Goal: Understand process/instructions

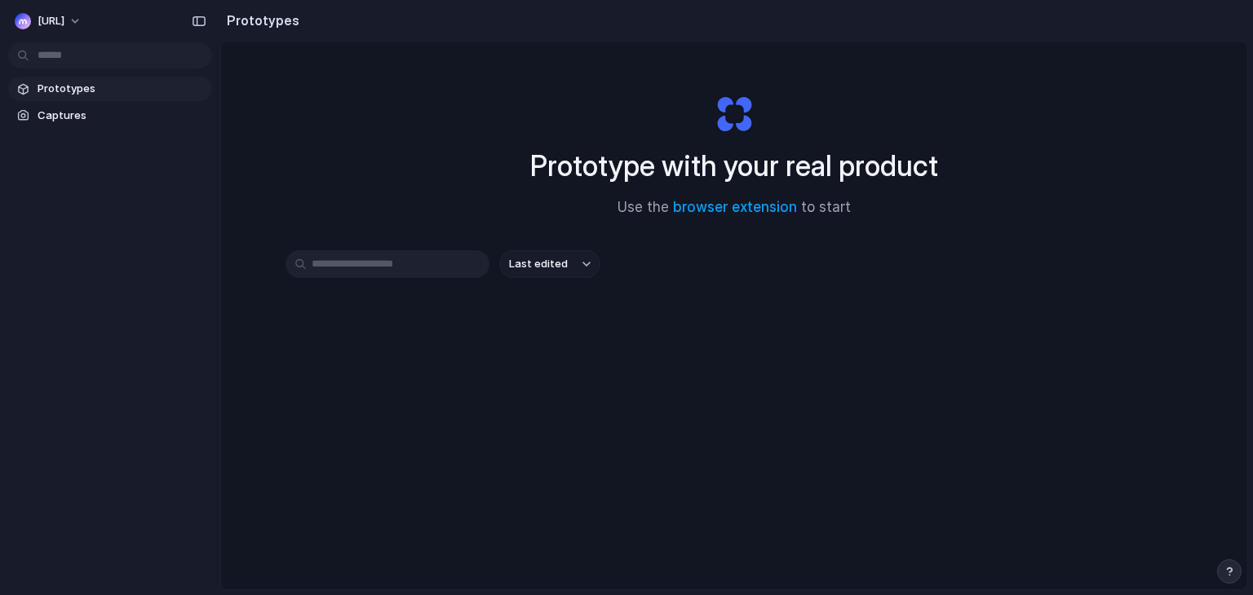
click at [555, 255] on button "Last edited" at bounding box center [549, 264] width 101 height 28
click at [555, 255] on div "Last edited Last created Alphabetical" at bounding box center [626, 297] width 1253 height 595
click at [61, 109] on span "Captures" at bounding box center [122, 116] width 168 height 16
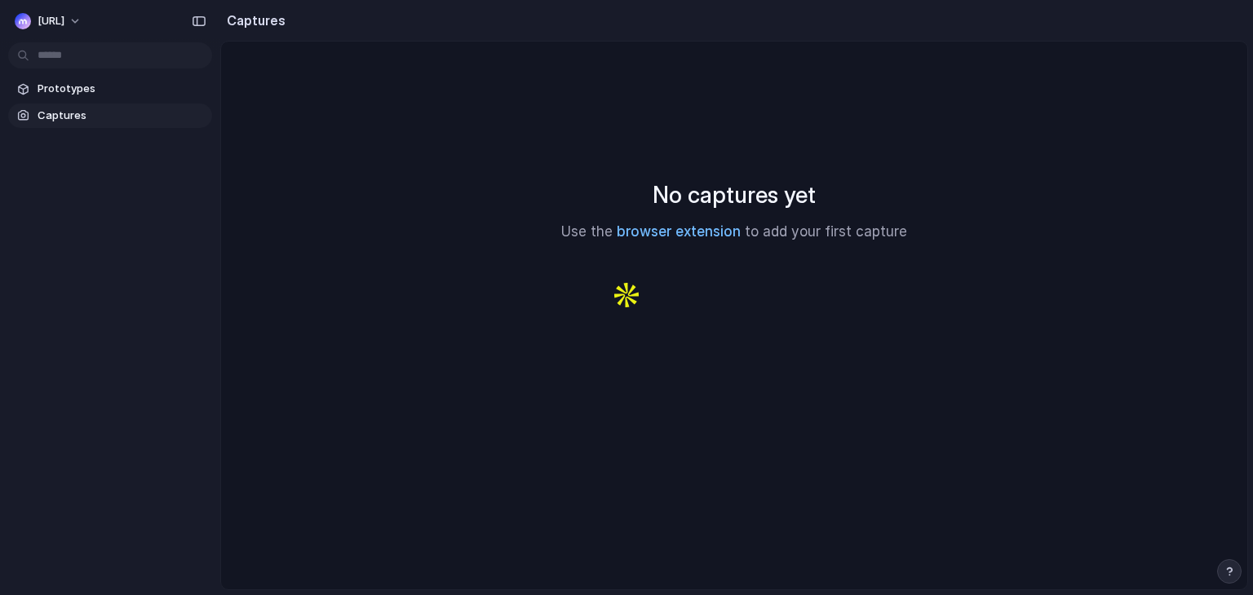
click at [625, 227] on link "browser extension" at bounding box center [679, 231] width 124 height 16
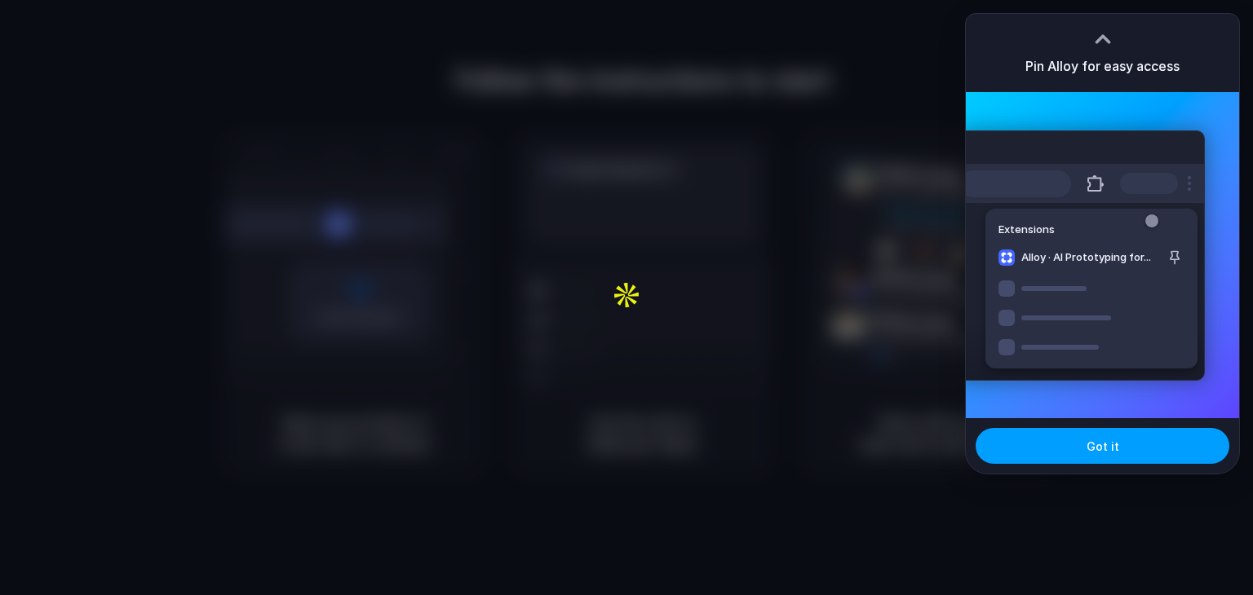
click at [1089, 454] on span "Got it" at bounding box center [1102, 446] width 33 height 17
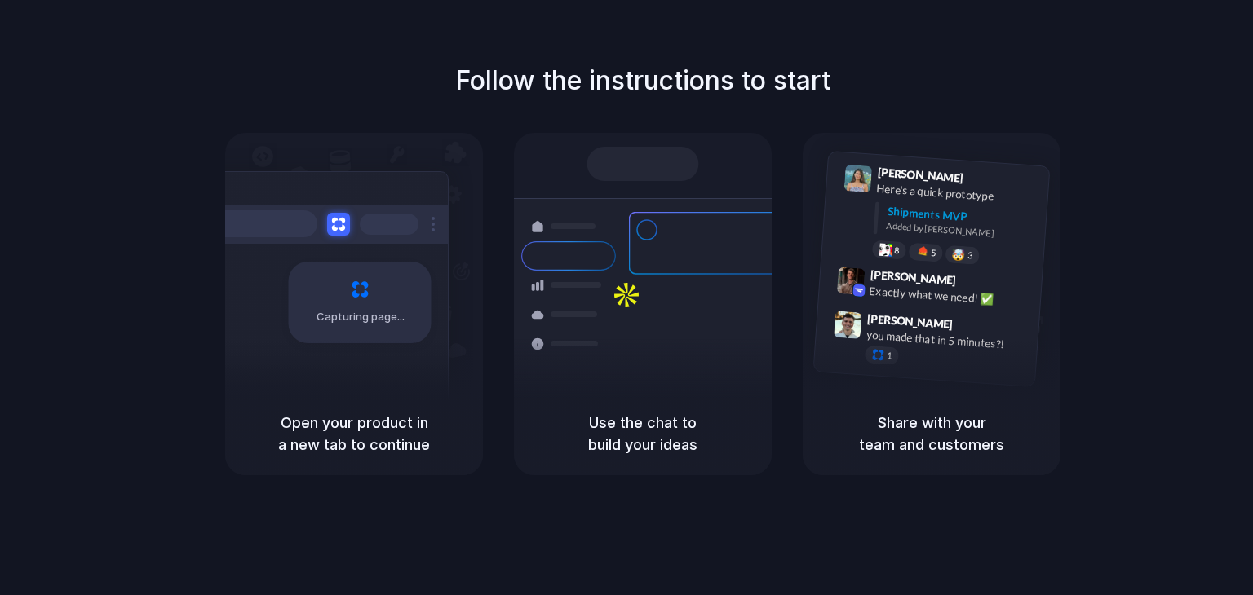
click at [649, 69] on h1 "Follow the instructions to start" at bounding box center [642, 80] width 375 height 39
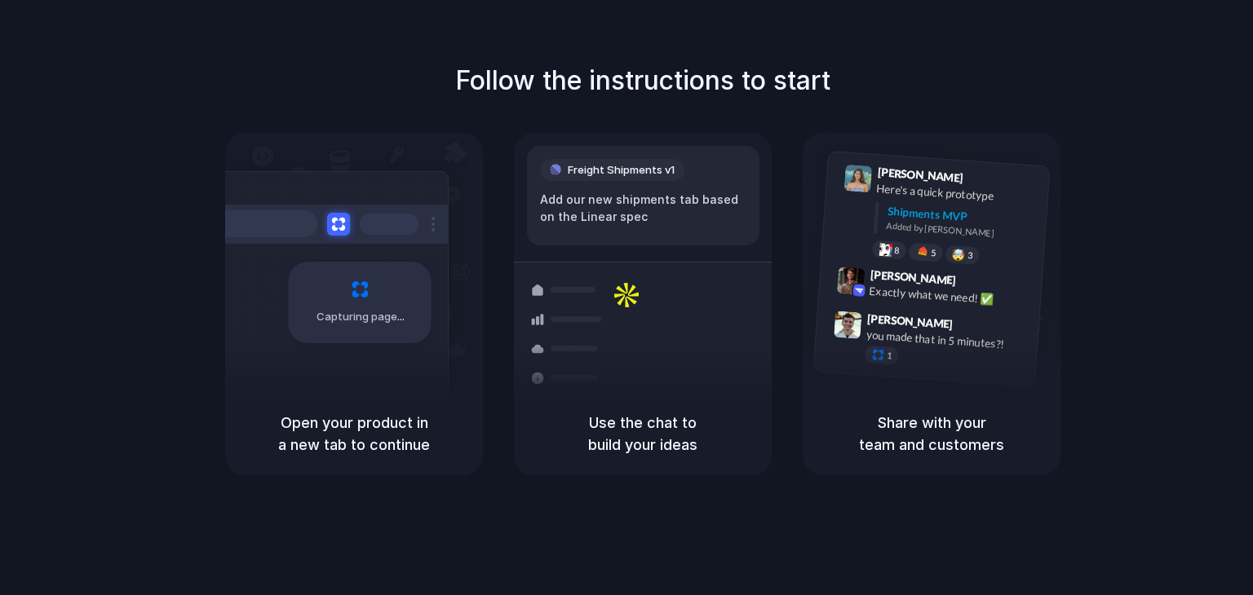
click at [326, 254] on div "Capturing page" at bounding box center [325, 296] width 246 height 250
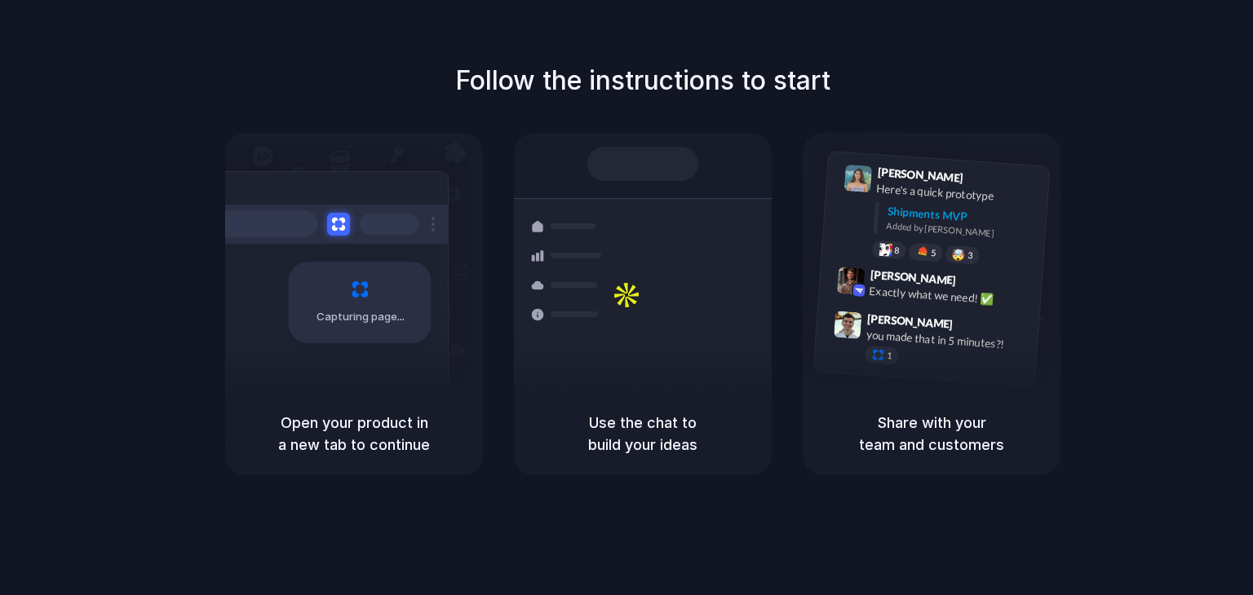
click at [329, 245] on div "Capturing page" at bounding box center [325, 296] width 246 height 250
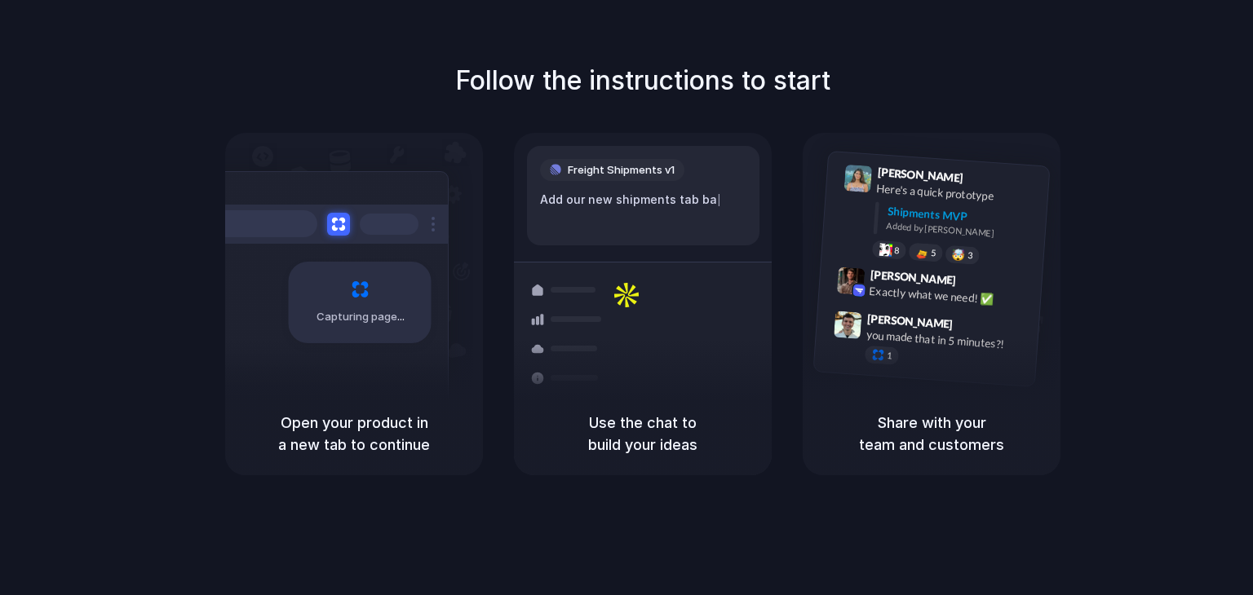
click at [260, 337] on div "Capturing page" at bounding box center [325, 296] width 246 height 250
click at [612, 325] on div at bounding box center [568, 319] width 95 height 29
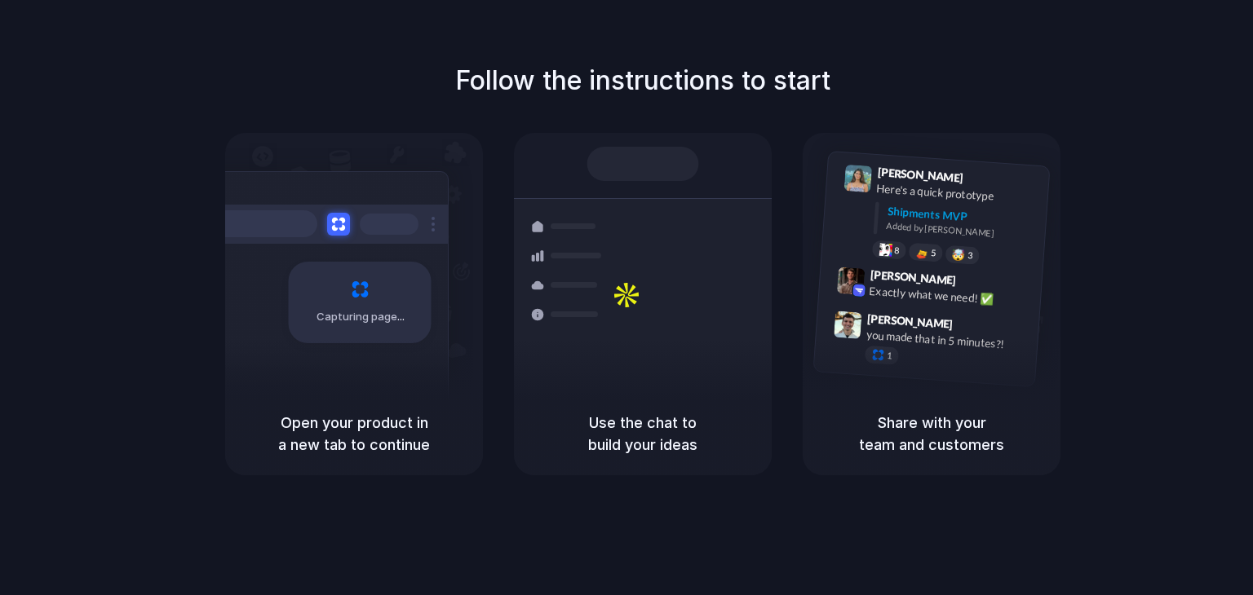
click at [699, 181] on div at bounding box center [643, 164] width 112 height 34
click at [661, 402] on div "Use the chat to build your ideas" at bounding box center [643, 433] width 258 height 83
click at [656, 452] on h5 "Use the chat to build your ideas" at bounding box center [642, 434] width 219 height 44
click at [658, 445] on h5 "Use the chat to build your ideas" at bounding box center [642, 434] width 219 height 44
click at [658, 444] on h5 "Use the chat to build your ideas" at bounding box center [642, 434] width 219 height 44
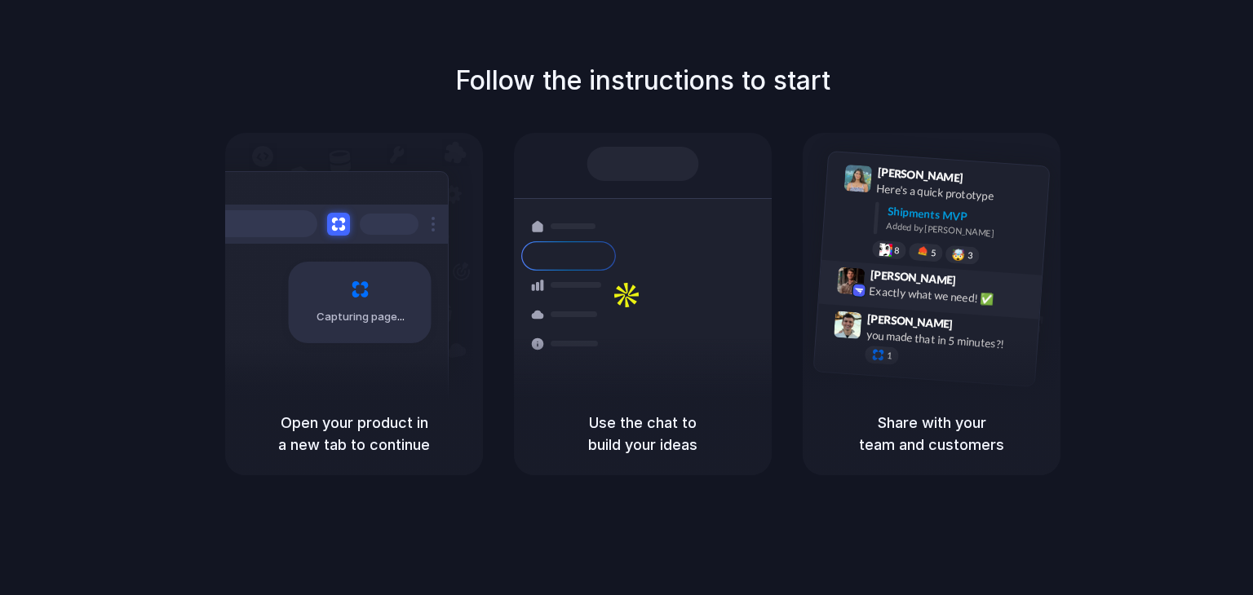
click at [961, 284] on span "9:42 AM" at bounding box center [977, 283] width 33 height 20
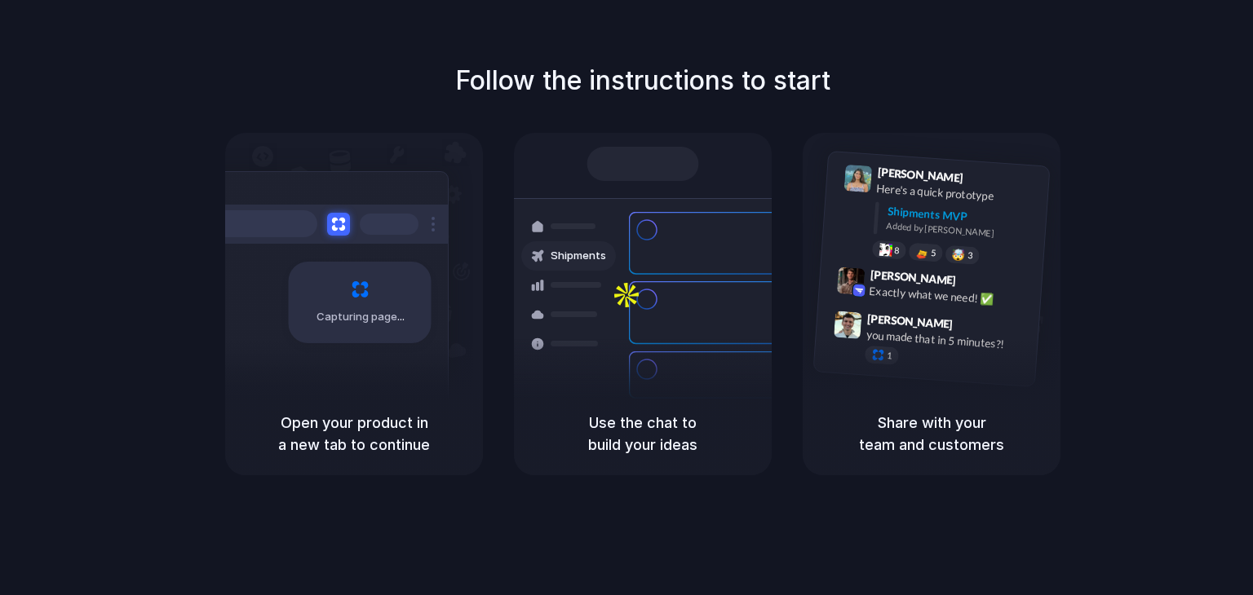
click at [939, 430] on h5 "Share with your team and customers" at bounding box center [931, 434] width 219 height 44
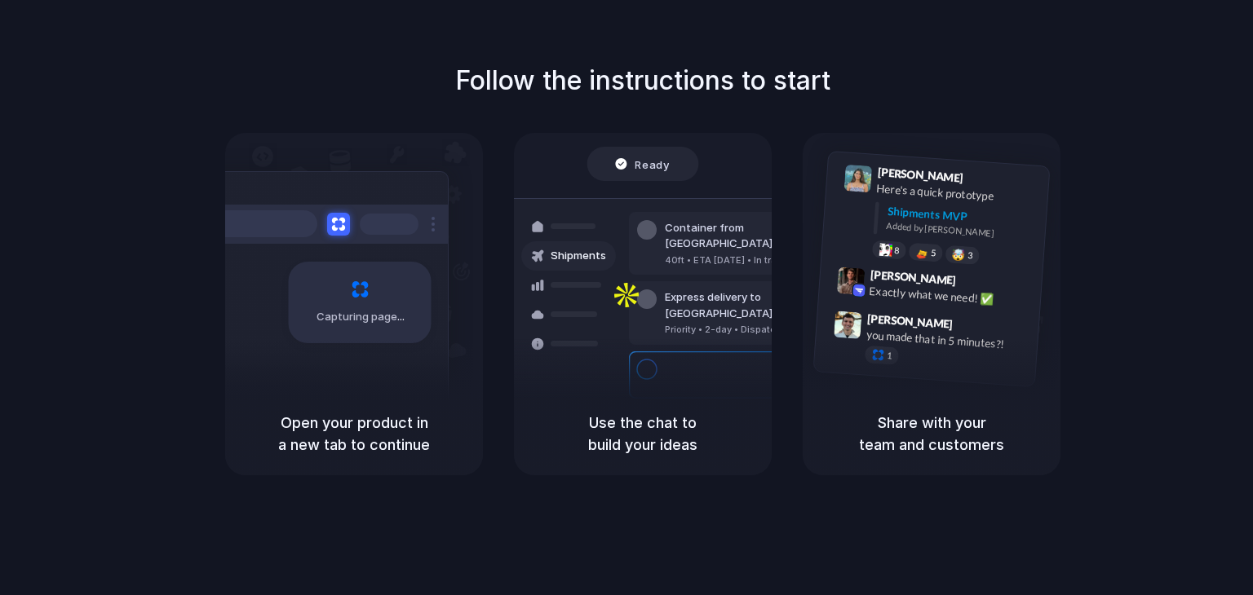
click at [656, 99] on h1 "Follow the instructions to start" at bounding box center [642, 80] width 375 height 39
click at [660, 95] on h1 "Follow the instructions to start" at bounding box center [642, 80] width 375 height 39
click at [657, 161] on span "Ready" at bounding box center [652, 164] width 34 height 16
